Goal: Connect with others: Connect with others

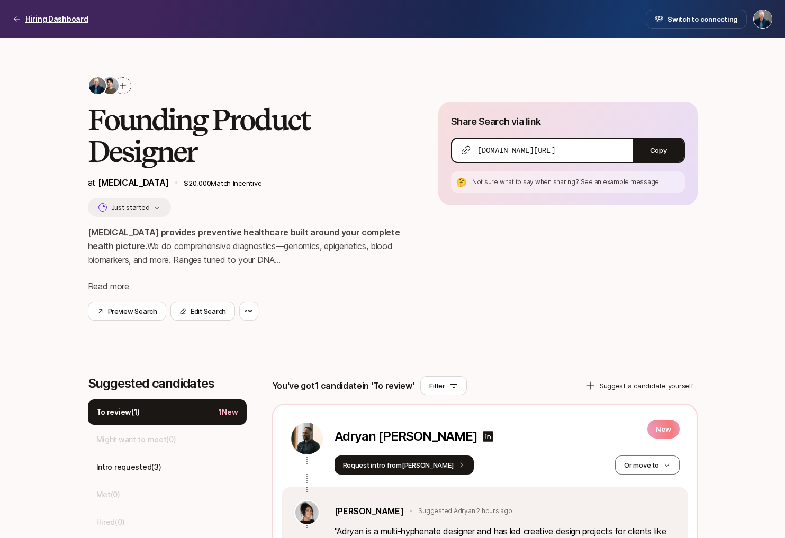
click at [68, 17] on p "Hiring Dashboard" at bounding box center [56, 19] width 63 height 13
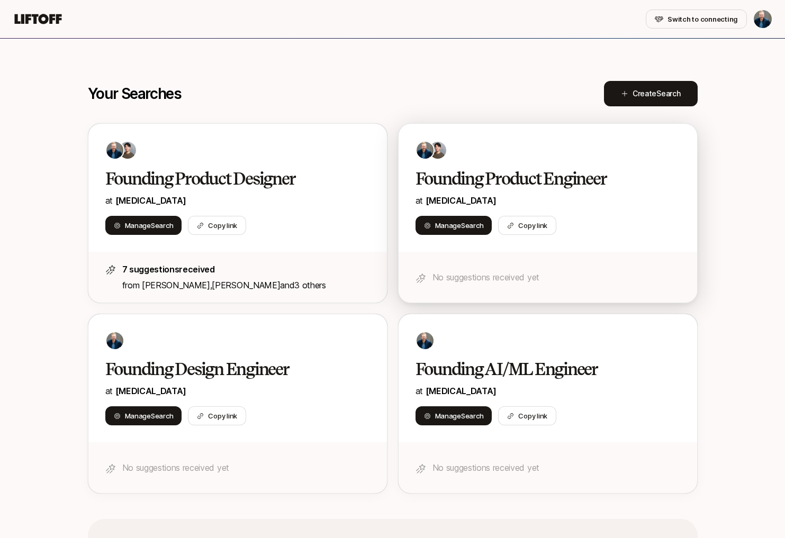
scroll to position [366, 0]
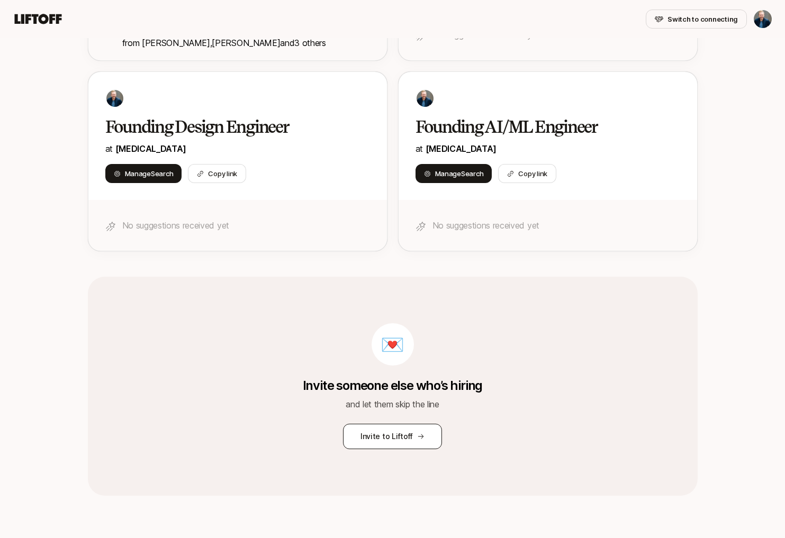
click at [384, 438] on button "Invite to Liftoff" at bounding box center [392, 436] width 99 height 25
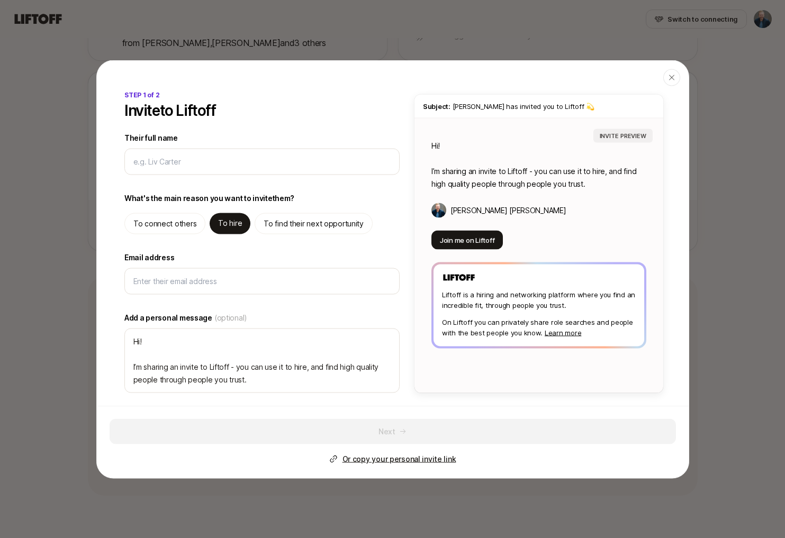
type textarea "x"
type input "M"
type textarea "x"
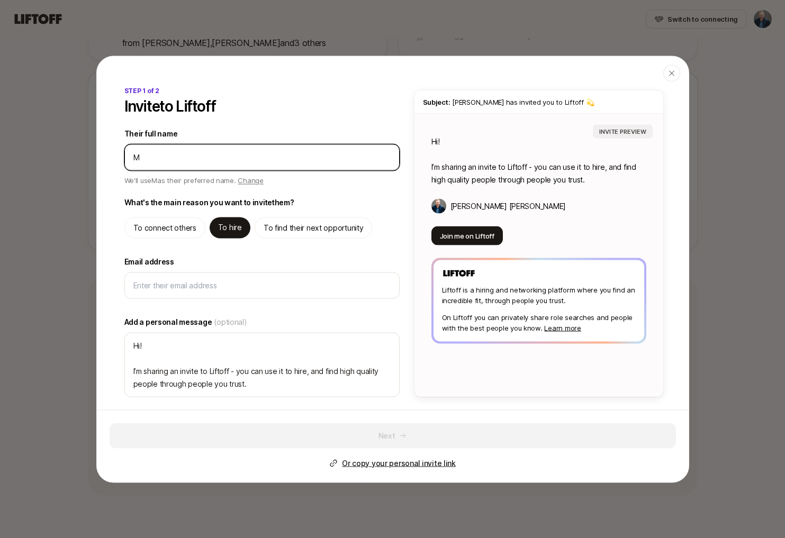
type input "Mo"
type textarea "x"
type input "Mo"
type textarea "x"
type input "Mo P"
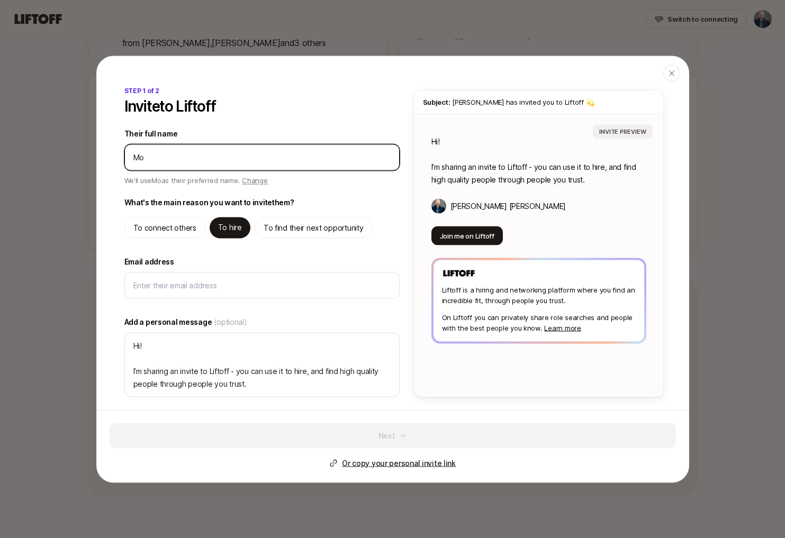
type textarea "x"
type input "Mo Pu"
type textarea "x"
type input "Mo Pun"
type textarea "x"
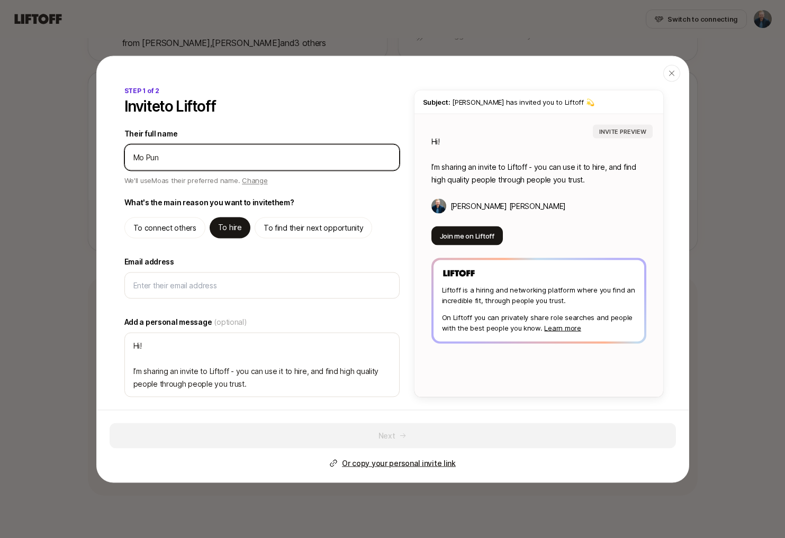
type input "Mo Punj"
type textarea "x"
type input "Mo Punjw"
type textarea "x"
type input "Mo Punjwa"
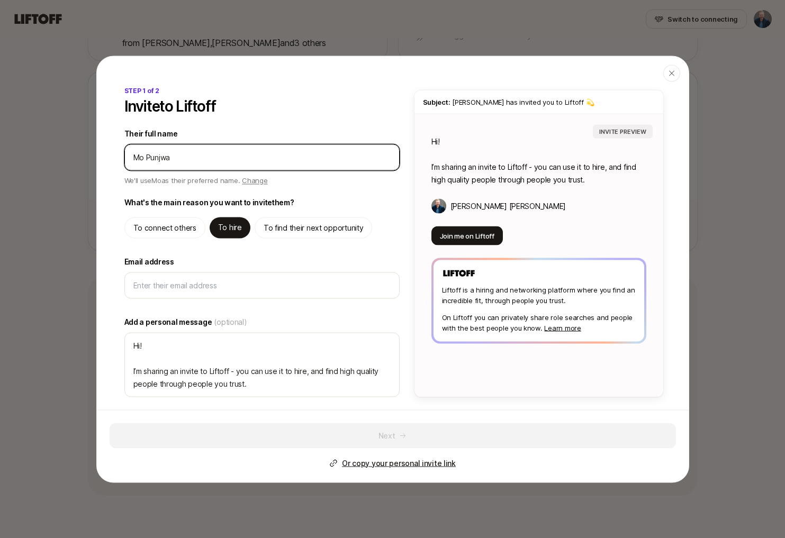
type textarea "x"
type input "Mo Punjwan"
type textarea "x"
type input "Mo [PERSON_NAME]"
type textarea "x"
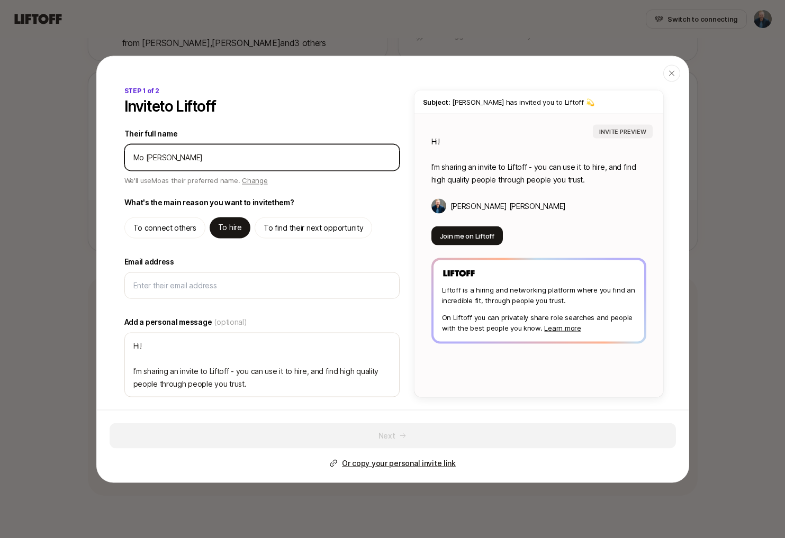
type input "Mo [PERSON_NAME]"
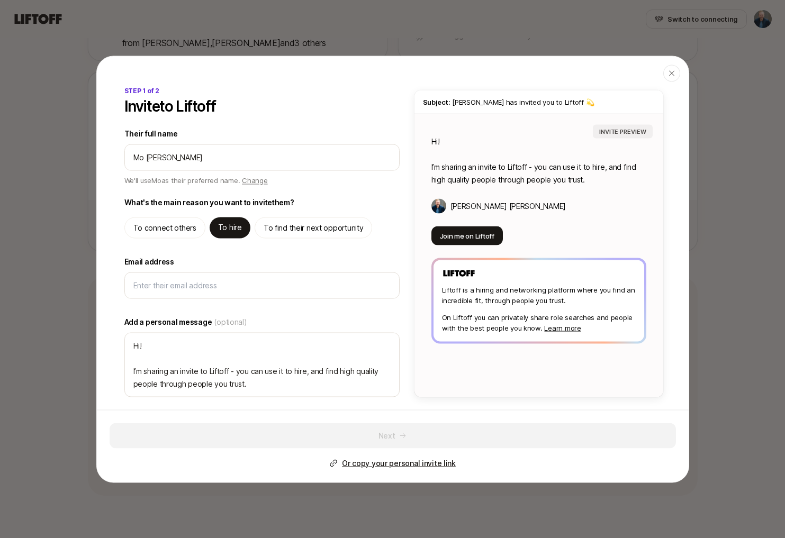
type textarea "Hi Mo! I’m sharing an invite to Liftoff - you can use it to hire, and find high…"
type textarea "x"
click at [285, 226] on p "To find their next opportunity" at bounding box center [314, 227] width 100 height 13
type textarea "Hi Mo! I’m sharing an invite to Liftoff - you can use it to find high quality o…"
type textarea "x"
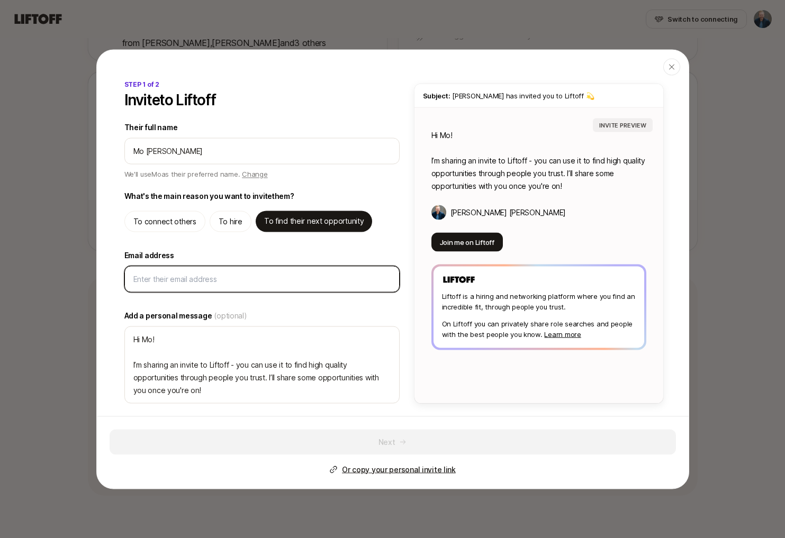
click at [215, 274] on input "Email address" at bounding box center [261, 279] width 257 height 13
paste input "[EMAIL_ADDRESS][PERSON_NAME][DOMAIN_NAME]"
type input "[EMAIL_ADDRESS][PERSON_NAME][DOMAIN_NAME]"
type textarea "x"
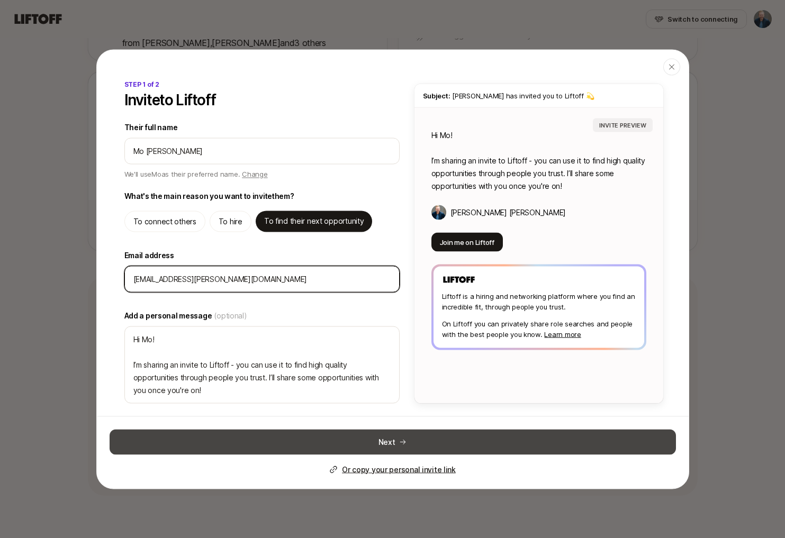
type input "[EMAIL_ADDRESS][PERSON_NAME][DOMAIN_NAME]"
click at [413, 443] on button "Next" at bounding box center [393, 441] width 566 height 25
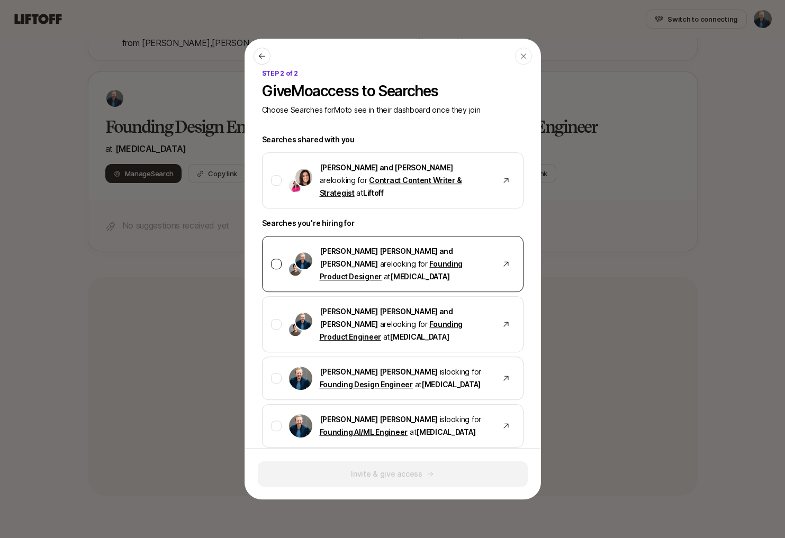
click at [276, 259] on div at bounding box center [276, 264] width 11 height 11
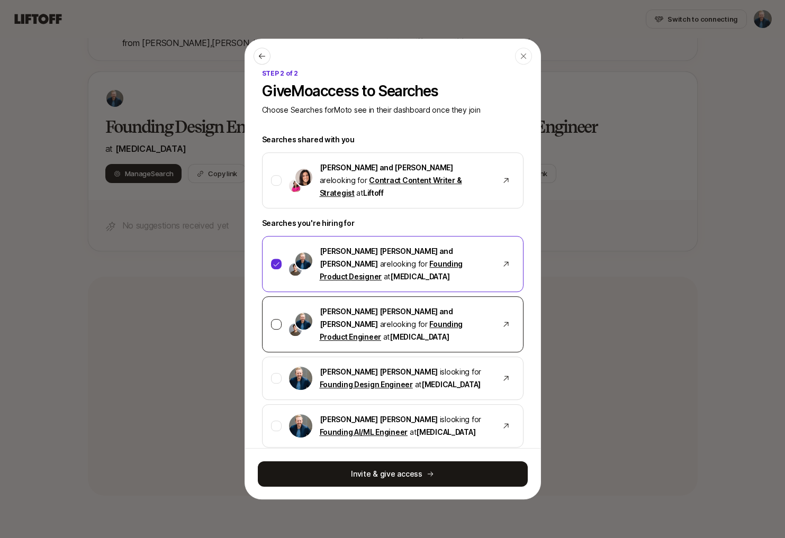
click at [275, 319] on div at bounding box center [276, 324] width 11 height 11
click at [273, 357] on div "[PERSON_NAME] [PERSON_NAME] is looking for Founding Design Engineer at [MEDICAL…" at bounding box center [393, 378] width 262 height 43
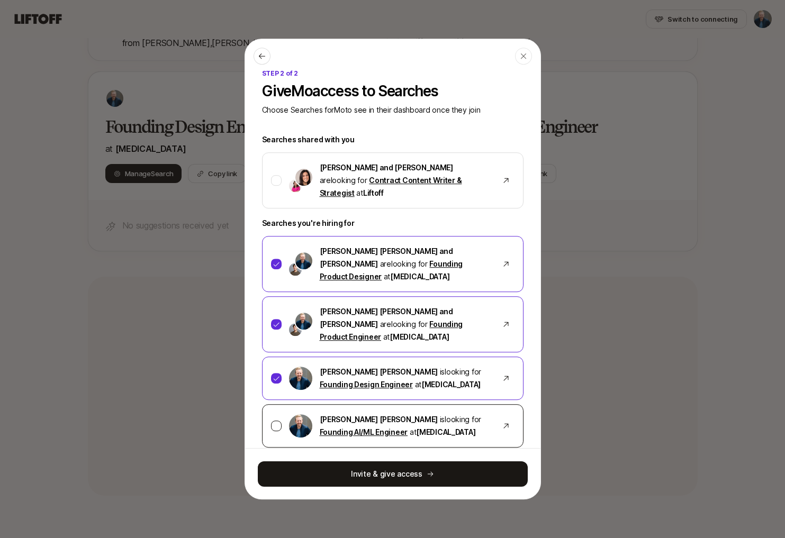
click at [277, 421] on div at bounding box center [276, 426] width 11 height 11
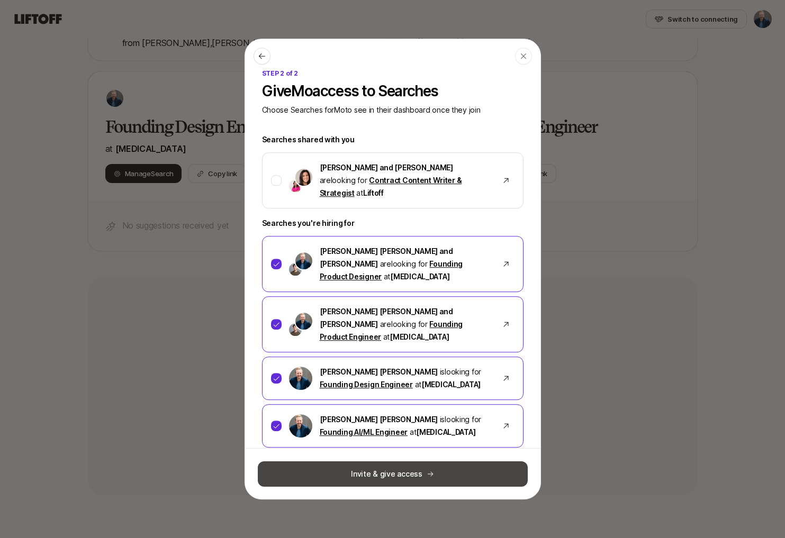
click at [381, 466] on button "Invite & give access" at bounding box center [393, 473] width 270 height 25
